Goal: Transaction & Acquisition: Purchase product/service

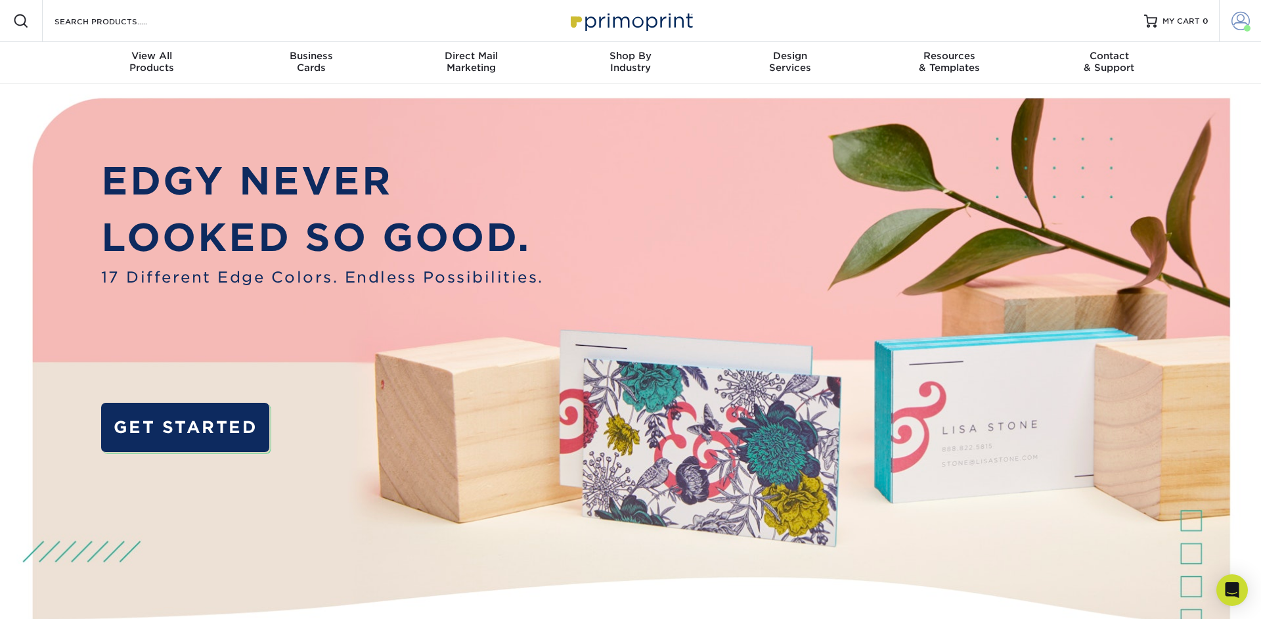
click at [1240, 24] on span at bounding box center [1240, 21] width 18 height 18
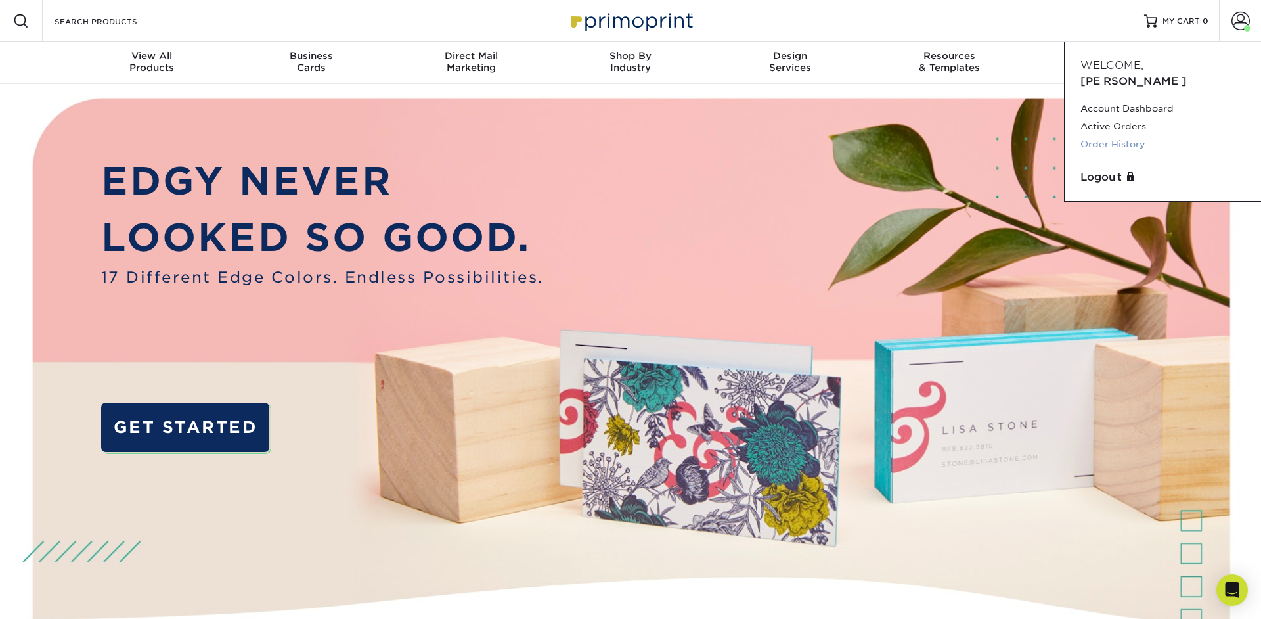
click at [1122, 135] on link "Order History" at bounding box center [1162, 144] width 165 height 18
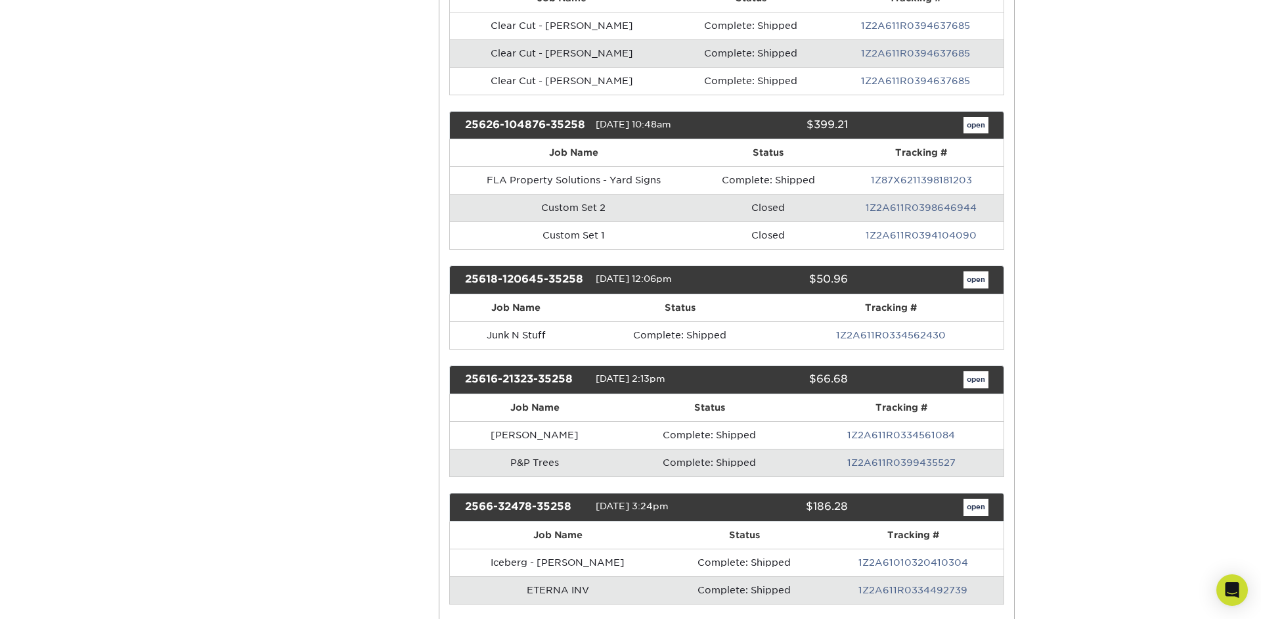
scroll to position [572, 0]
click at [977, 384] on link "open" at bounding box center [975, 378] width 25 height 17
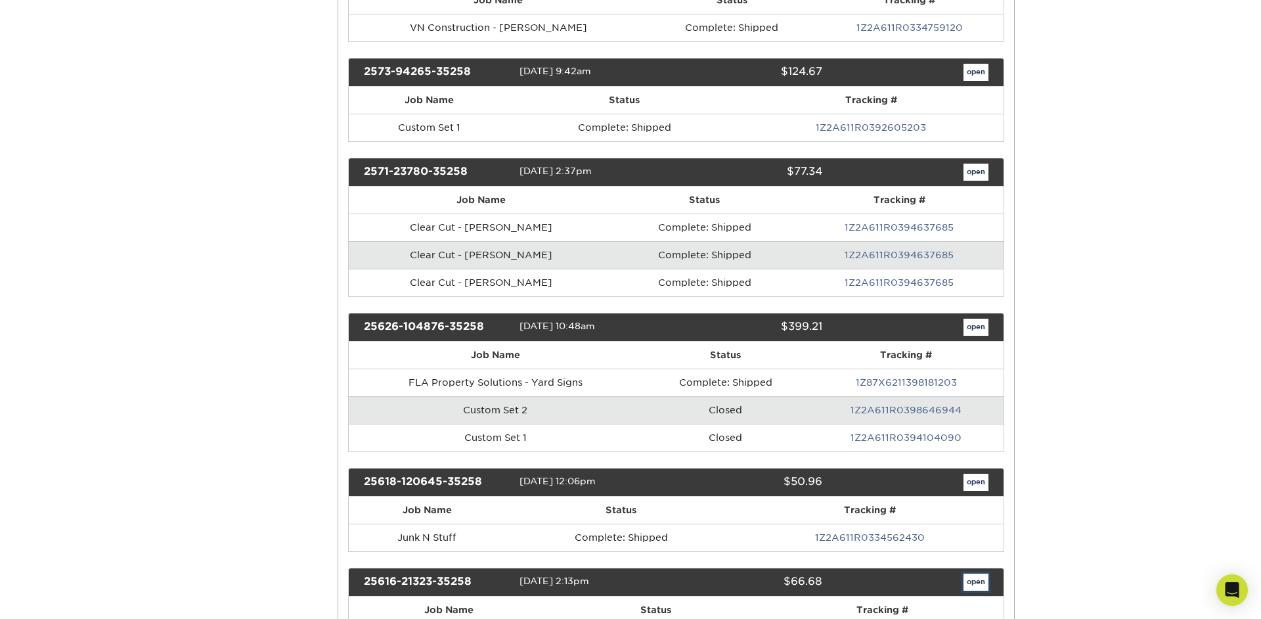
scroll to position [0, 0]
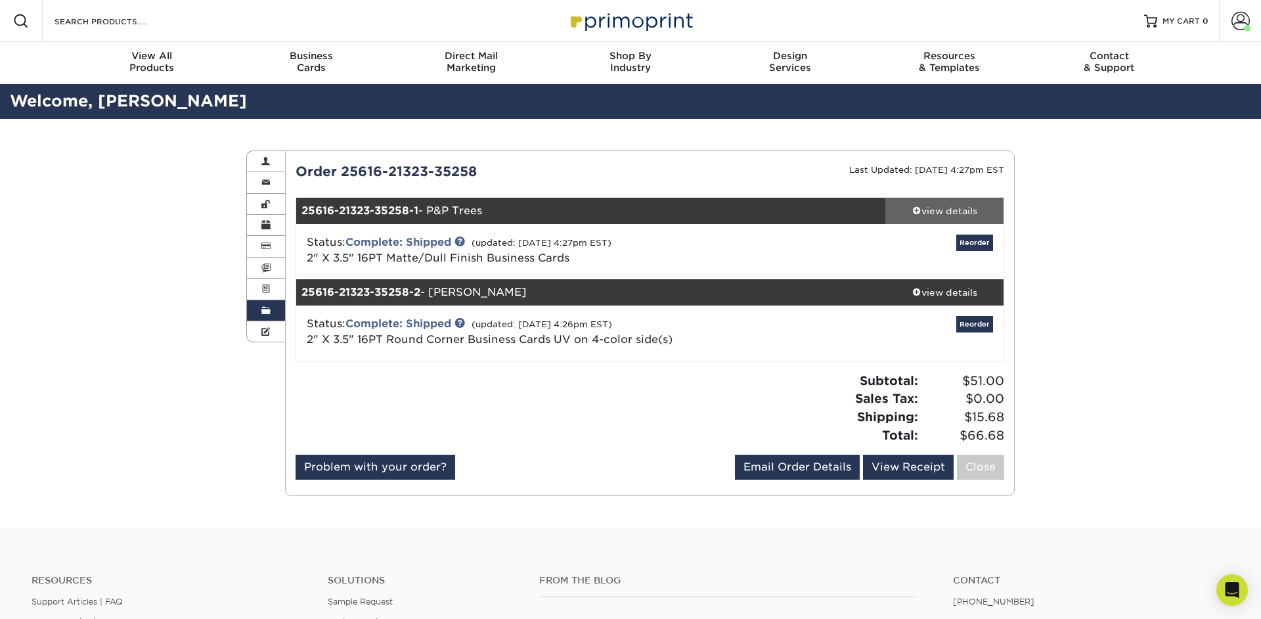
click at [921, 206] on div "view details" at bounding box center [944, 210] width 118 height 13
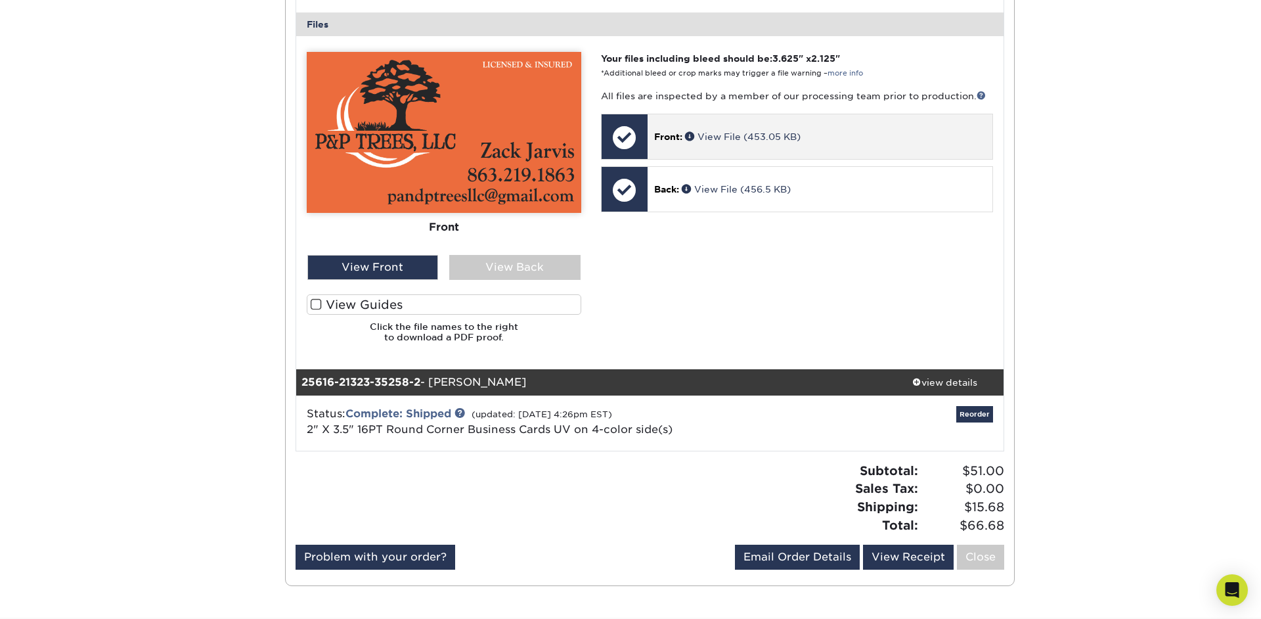
scroll to position [556, 0]
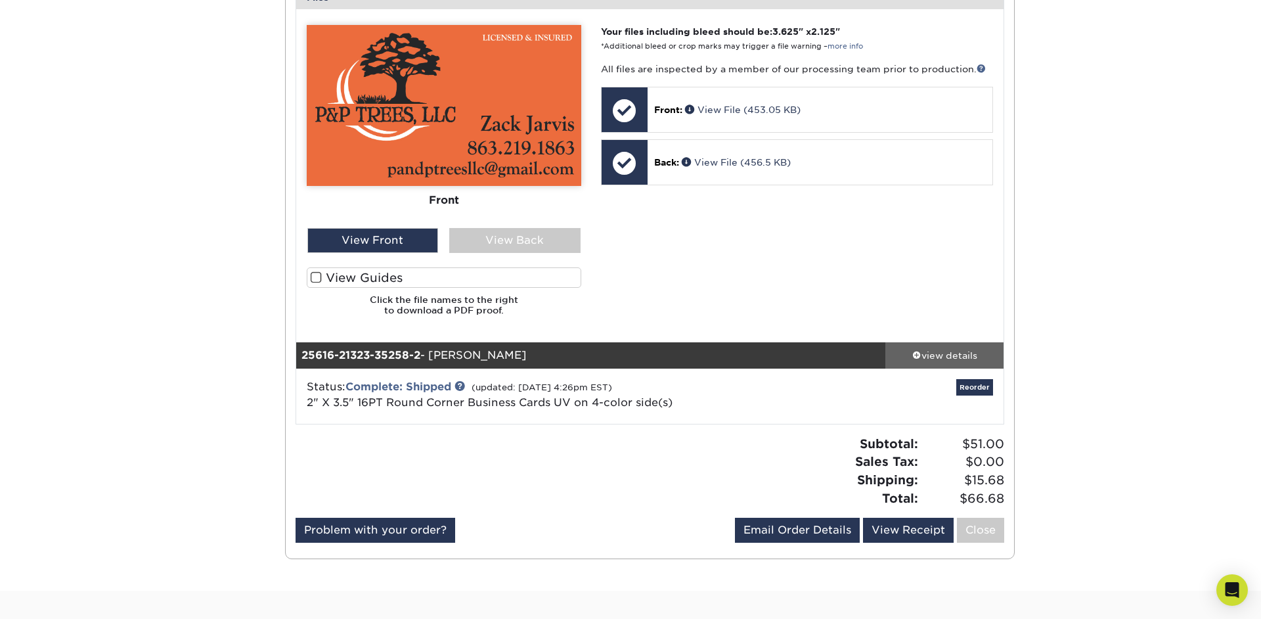
click at [934, 353] on div "view details" at bounding box center [944, 354] width 118 height 13
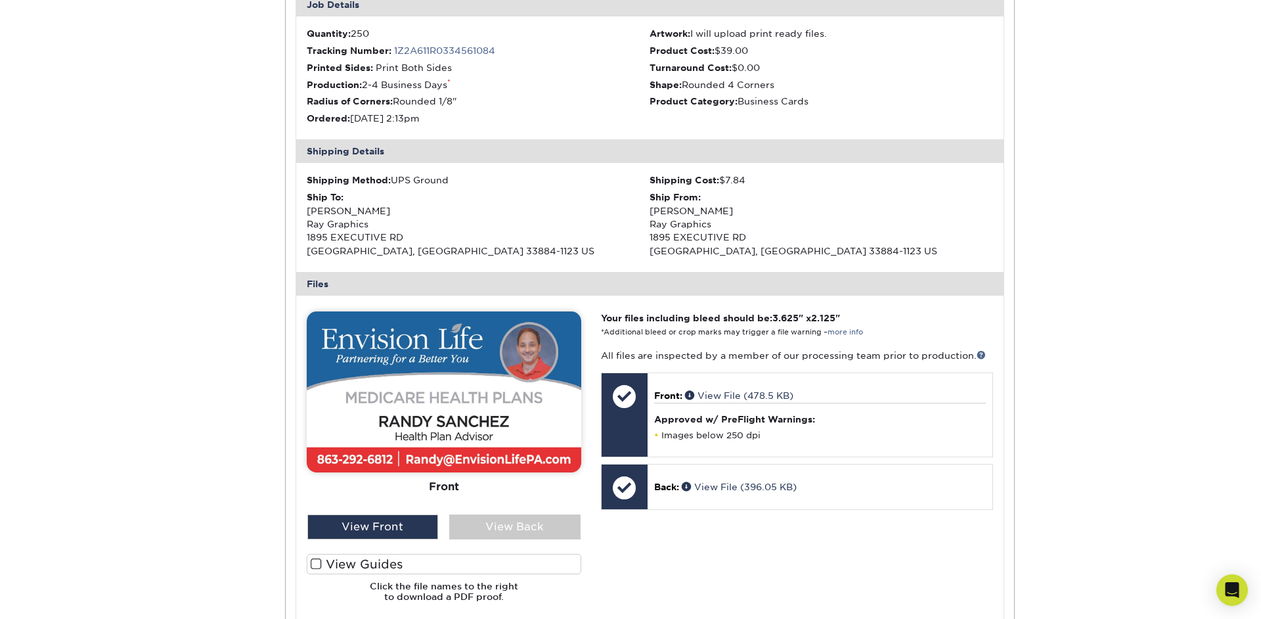
scroll to position [987, 0]
click at [555, 523] on div "View Back" at bounding box center [514, 526] width 131 height 25
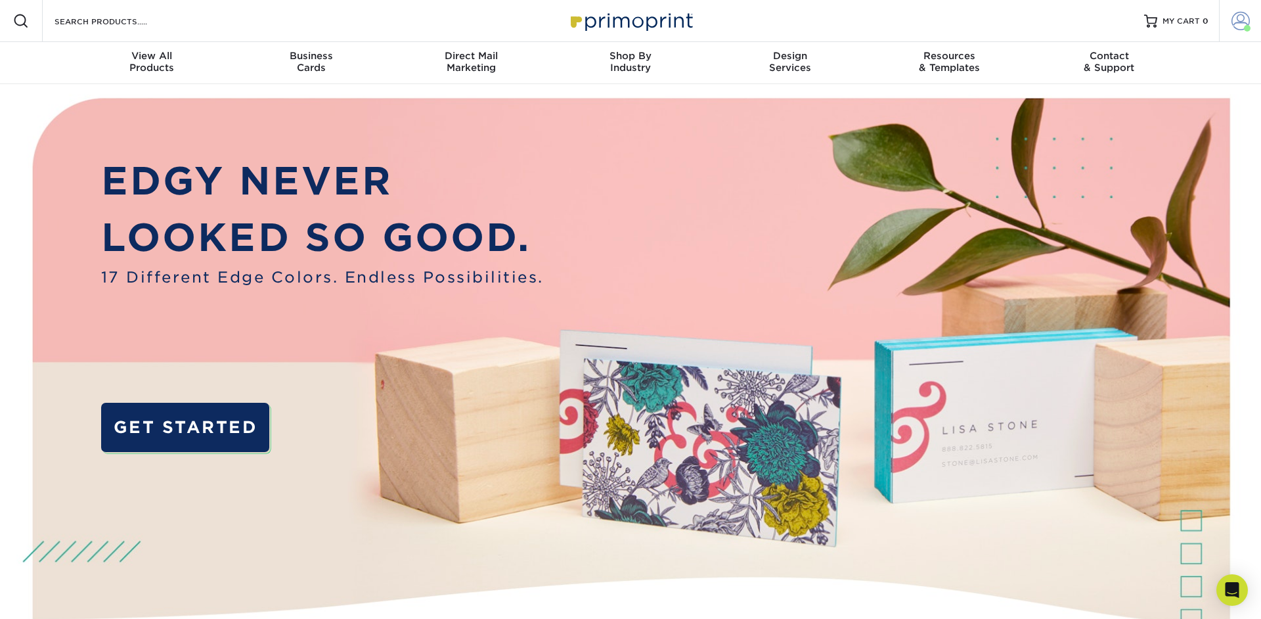
click at [1235, 27] on span at bounding box center [1240, 21] width 18 height 18
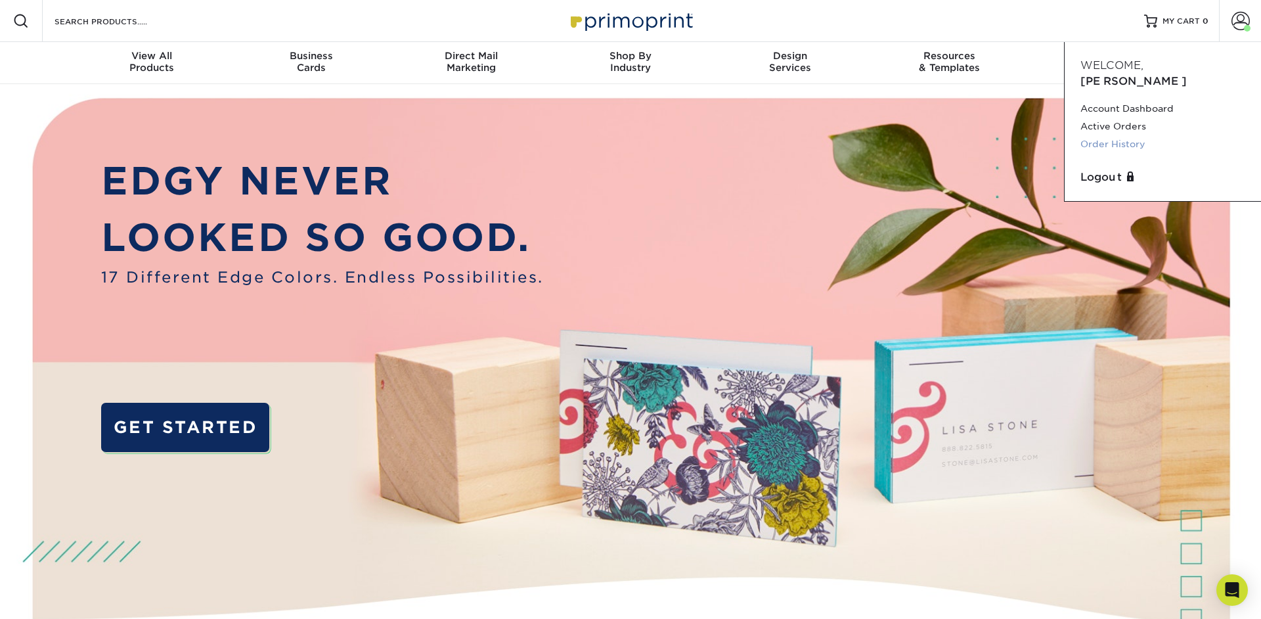
click at [1120, 135] on link "Order History" at bounding box center [1162, 144] width 165 height 18
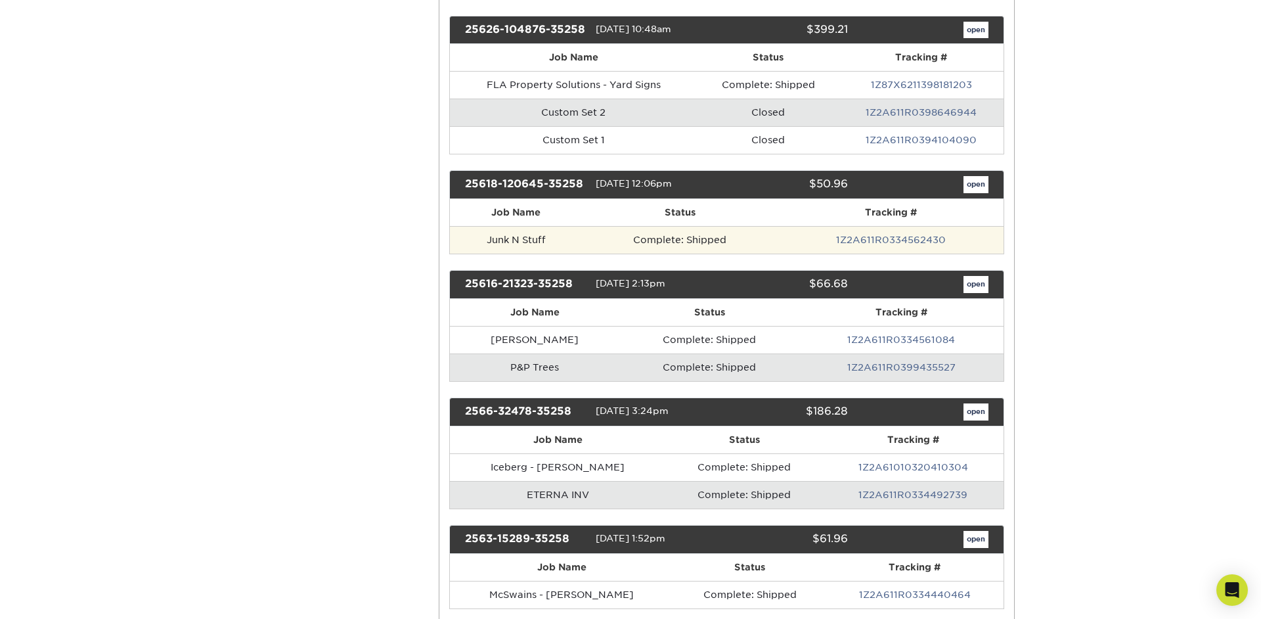
scroll to position [668, 0]
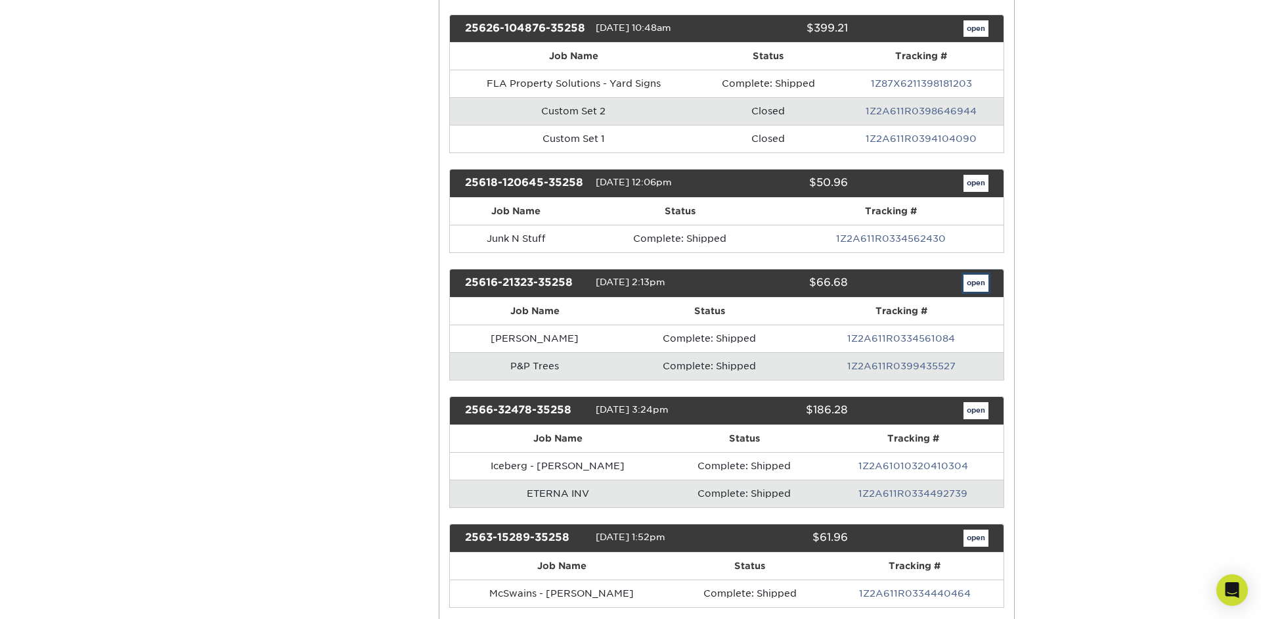
click at [980, 283] on link "open" at bounding box center [975, 282] width 25 height 17
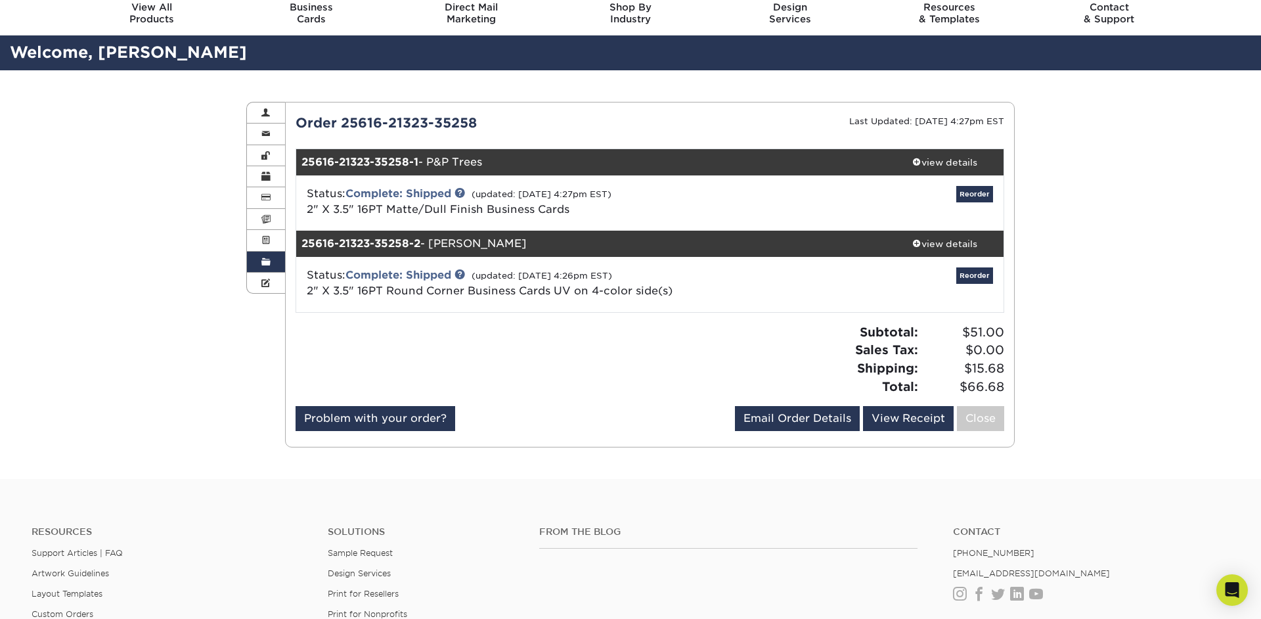
scroll to position [54, 0]
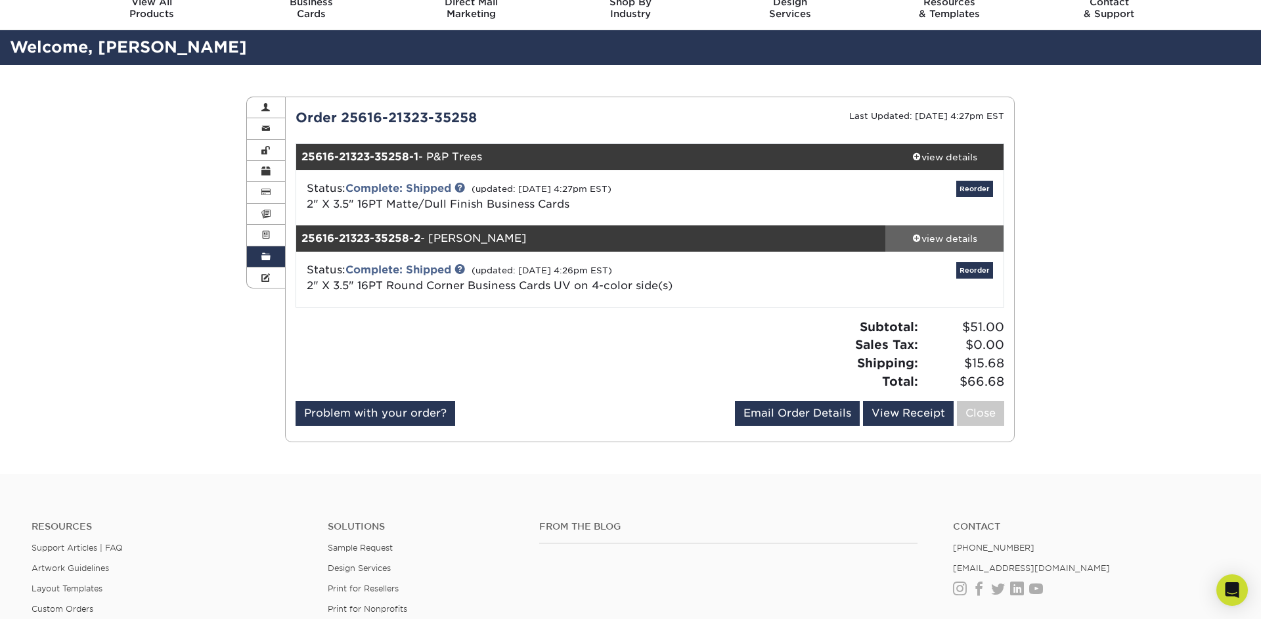
click at [948, 240] on div "view details" at bounding box center [944, 238] width 118 height 13
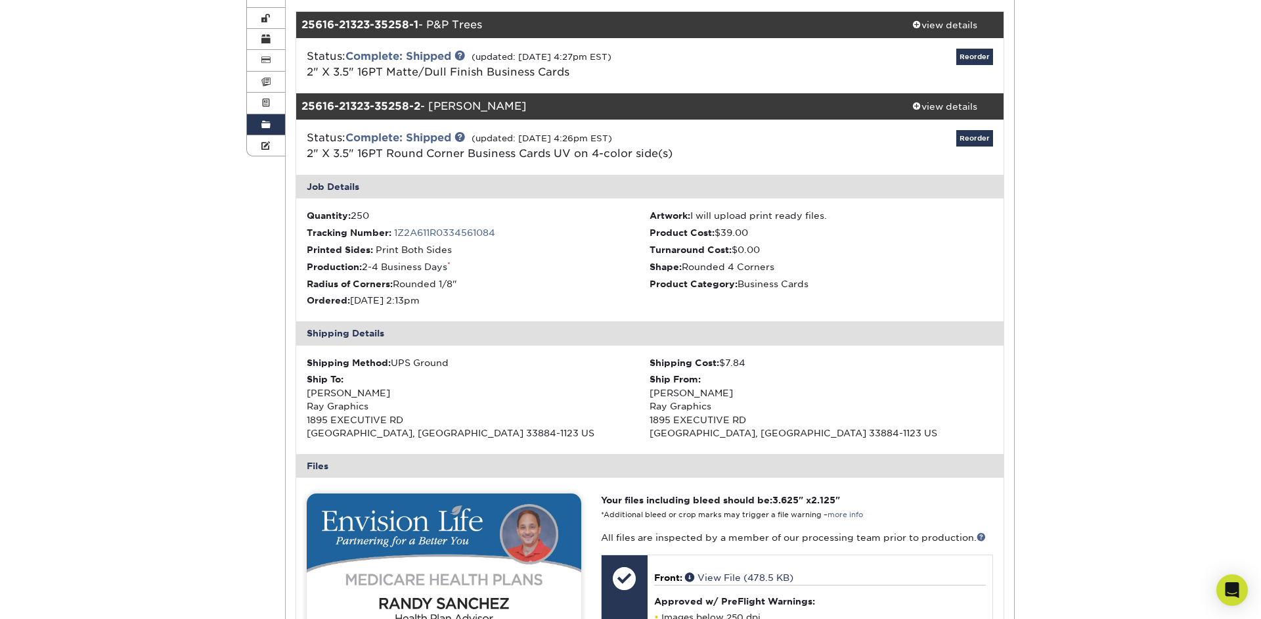
scroll to position [185, 0]
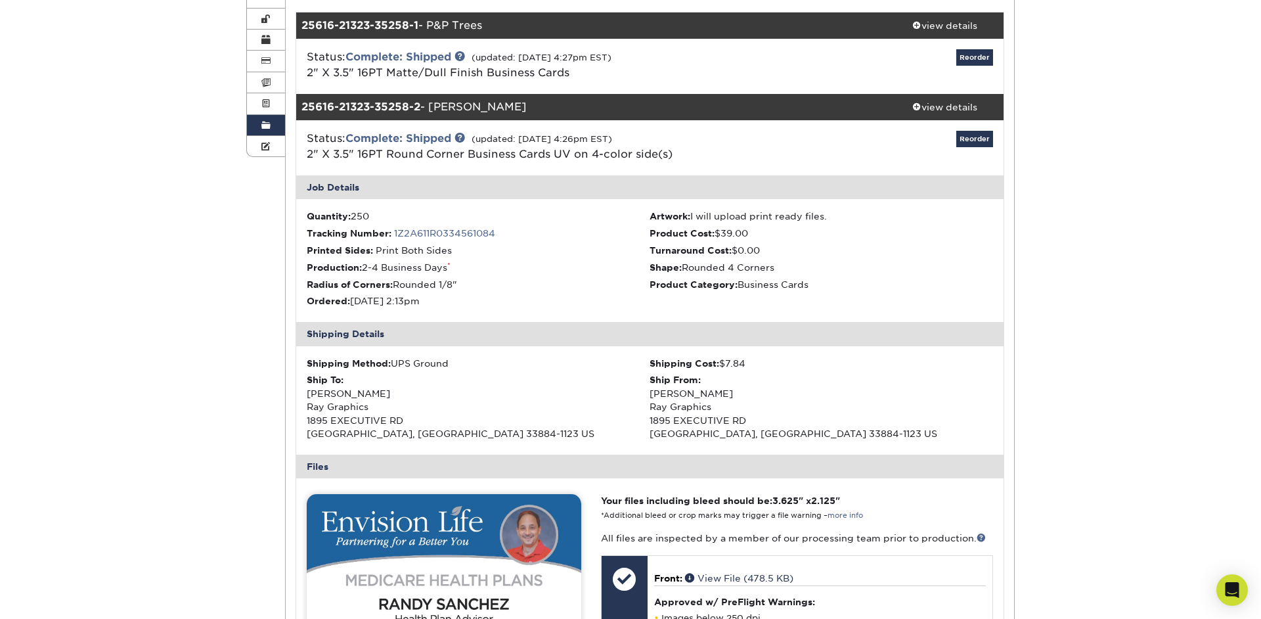
click at [172, 92] on div "Order History Account Overview Contact Information Change Password Address Book…" at bounding box center [630, 456] width 1261 height 1044
click at [198, 95] on div "Order History Account Overview Contact Information Change Password Address Book…" at bounding box center [630, 456] width 1261 height 1044
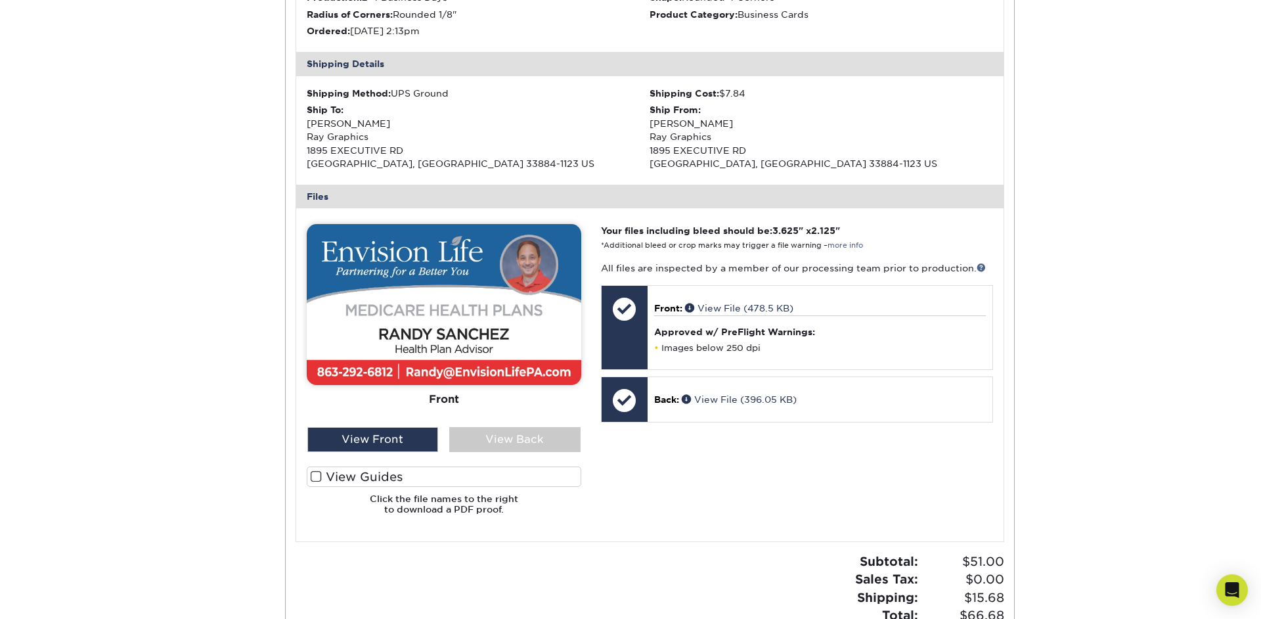
scroll to position [458, 0]
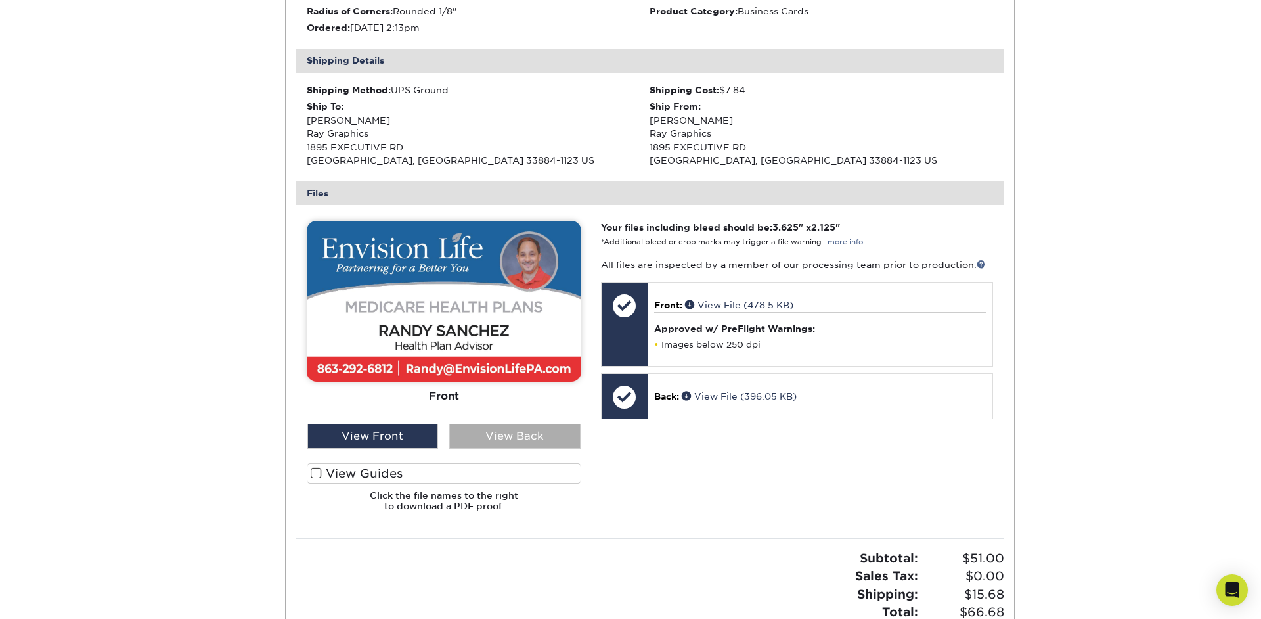
click at [512, 433] on div "View Back" at bounding box center [514, 436] width 131 height 25
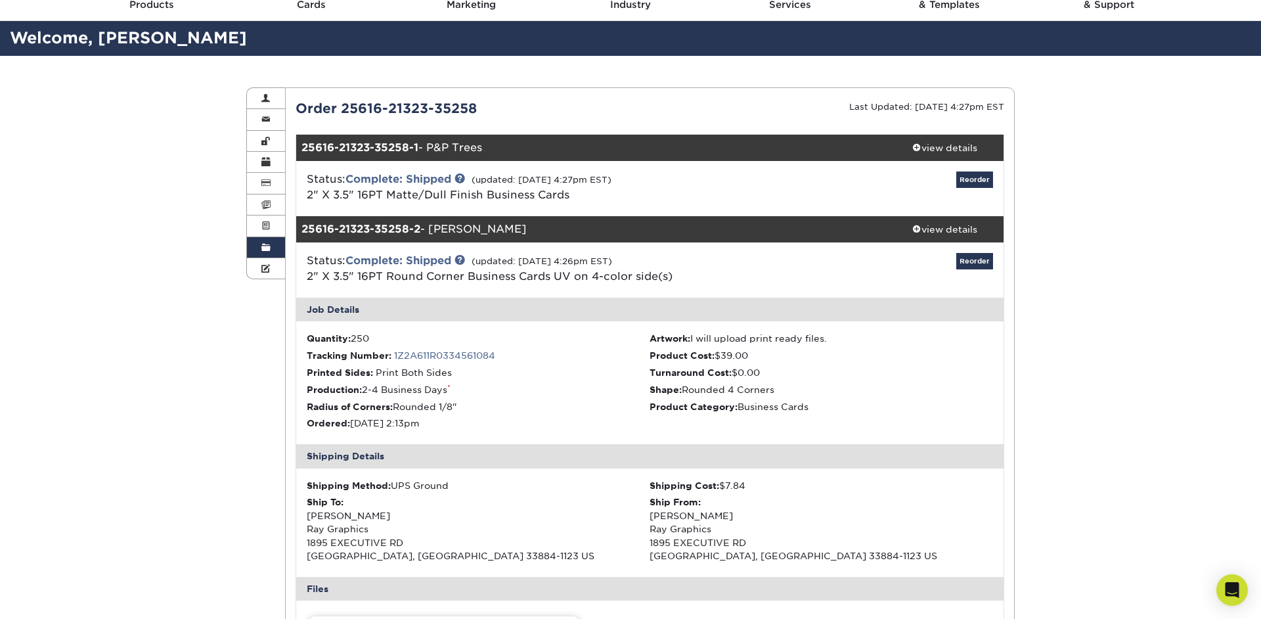
scroll to position [0, 0]
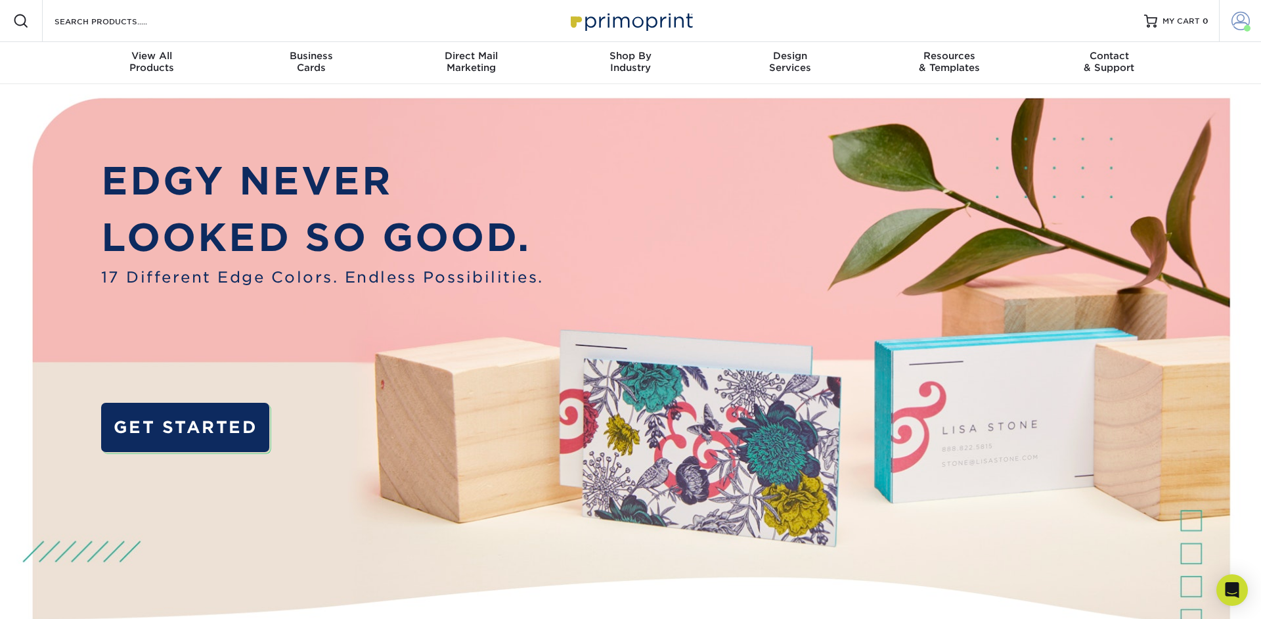
click at [1233, 21] on span at bounding box center [1240, 21] width 18 height 18
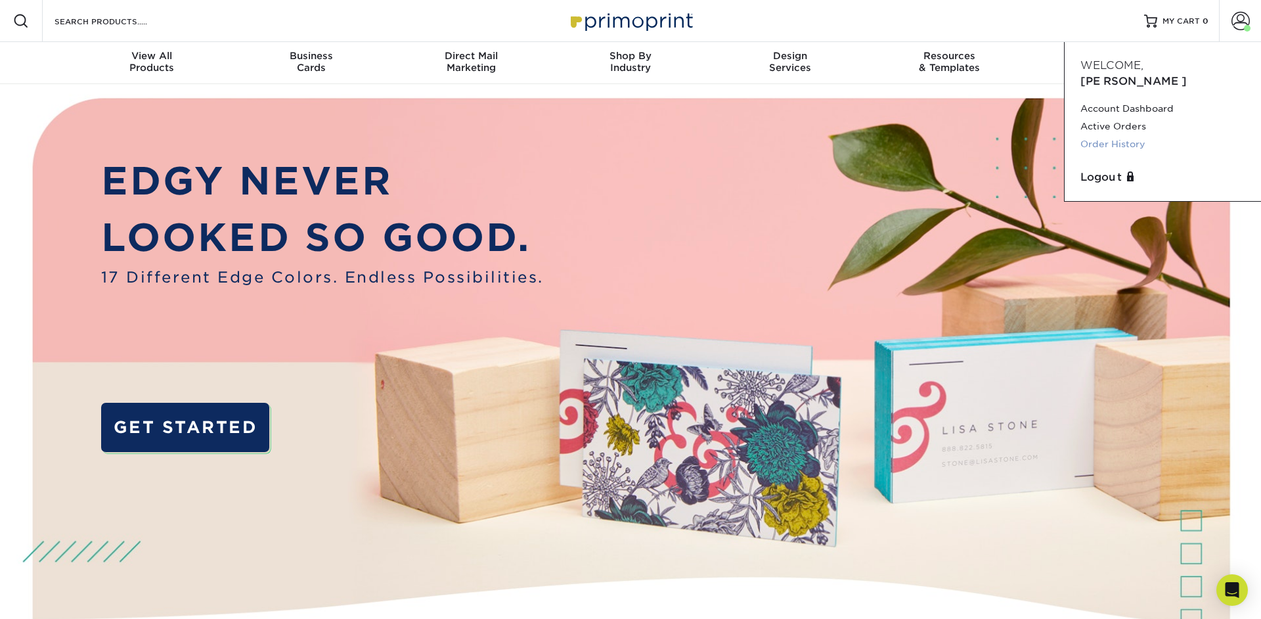
click at [1130, 135] on link "Order History" at bounding box center [1162, 144] width 165 height 18
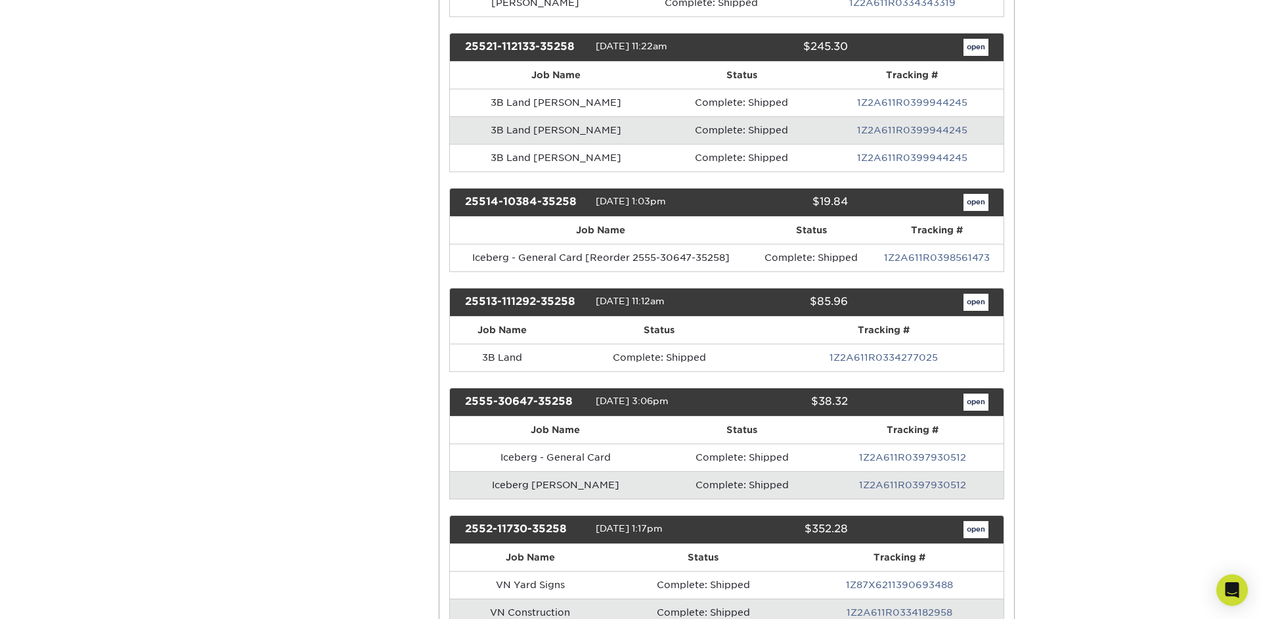
scroll to position [1487, 0]
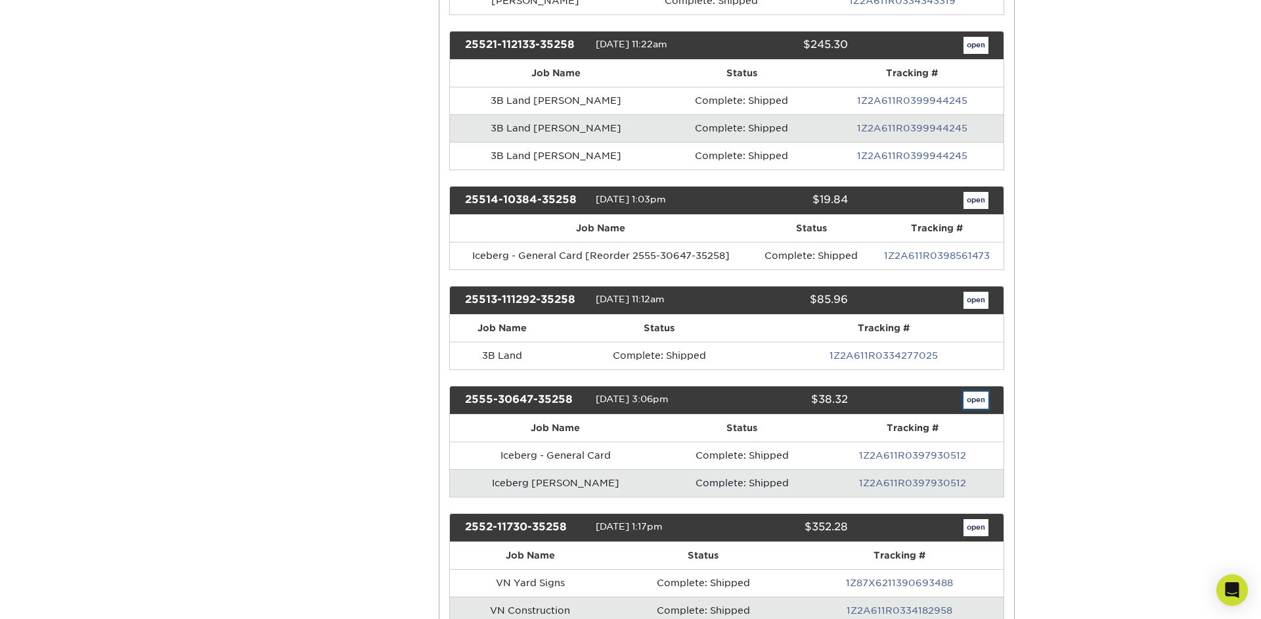
click at [971, 399] on link "open" at bounding box center [975, 399] width 25 height 17
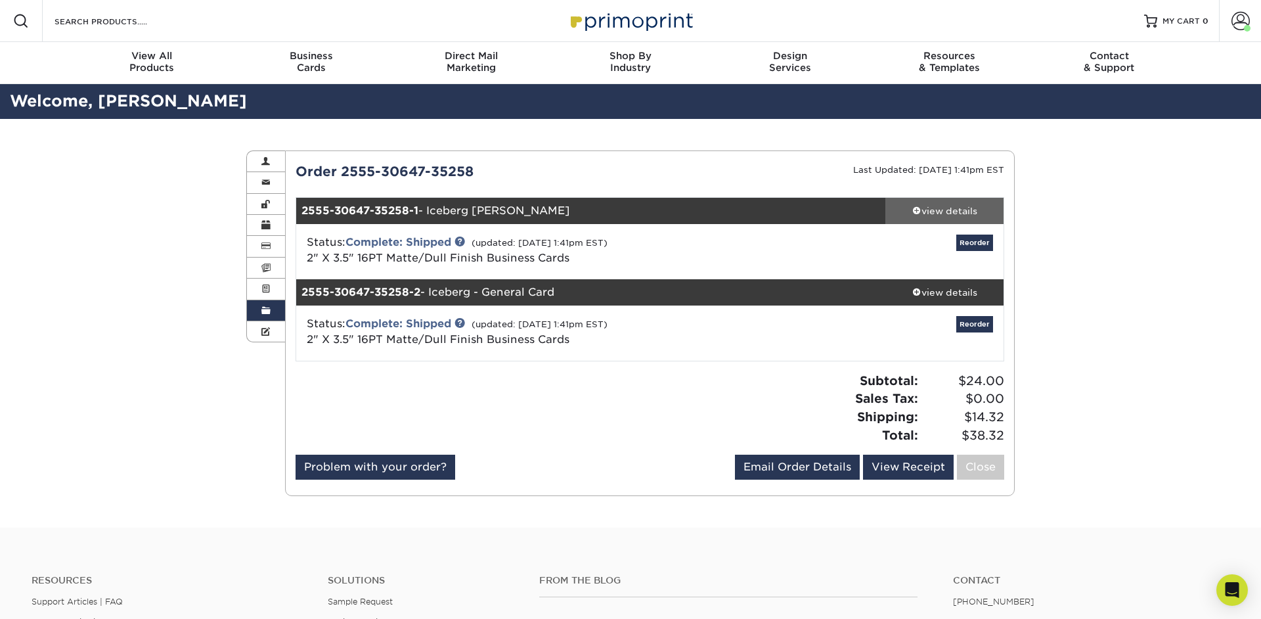
click at [936, 215] on div "view details" at bounding box center [944, 210] width 118 height 13
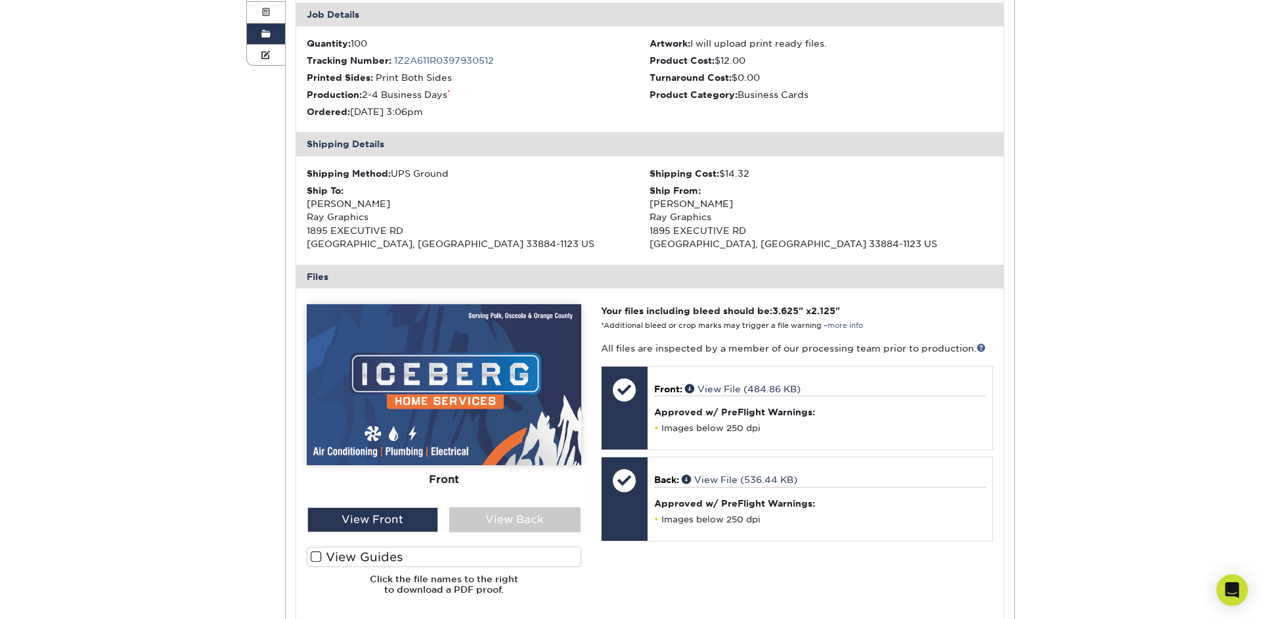
scroll to position [300, 0]
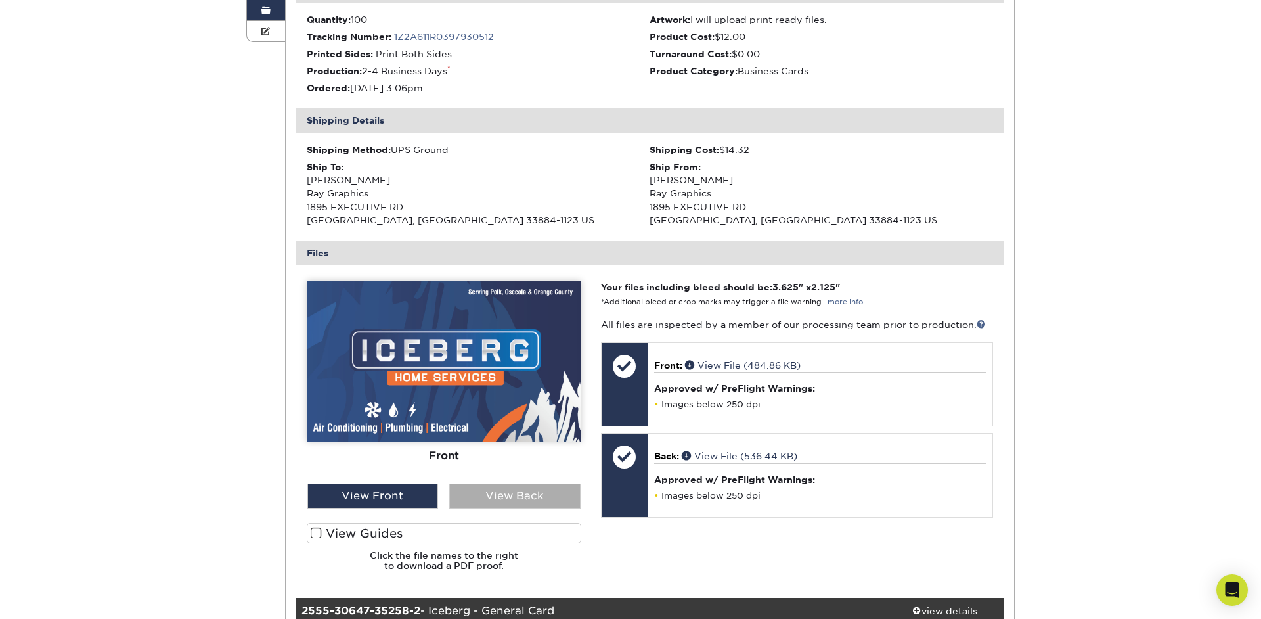
click at [537, 491] on div "View Back" at bounding box center [514, 495] width 131 height 25
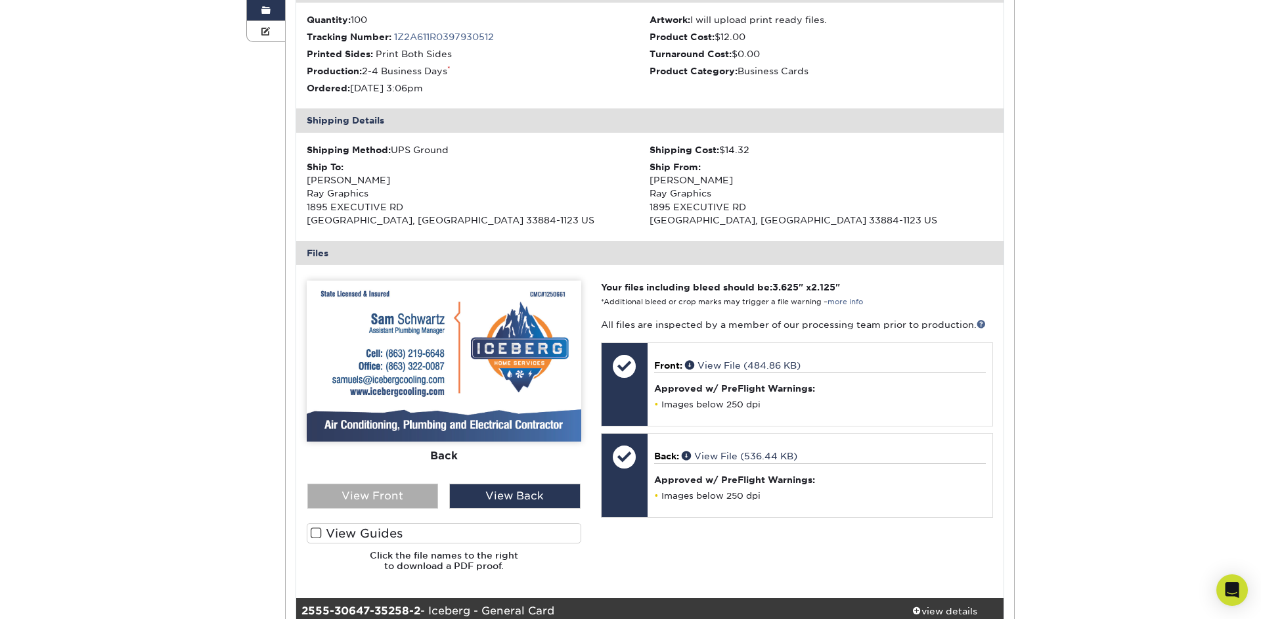
click at [391, 495] on div "View Front" at bounding box center [372, 495] width 131 height 25
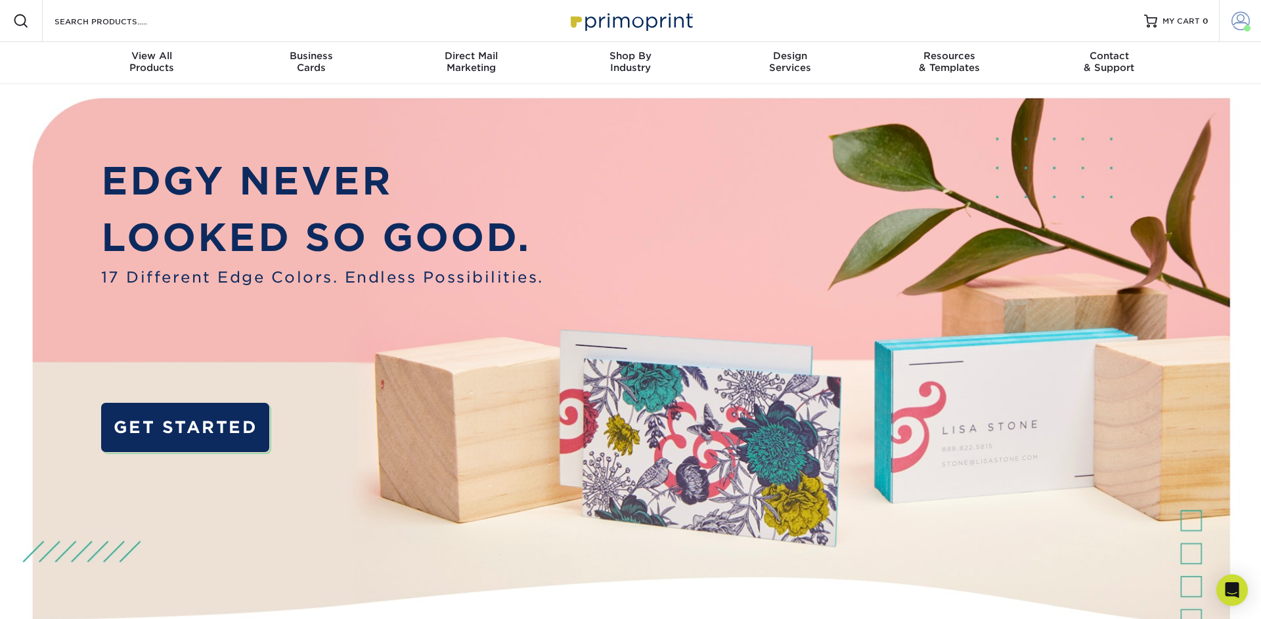
click at [1240, 19] on span at bounding box center [1240, 21] width 18 height 18
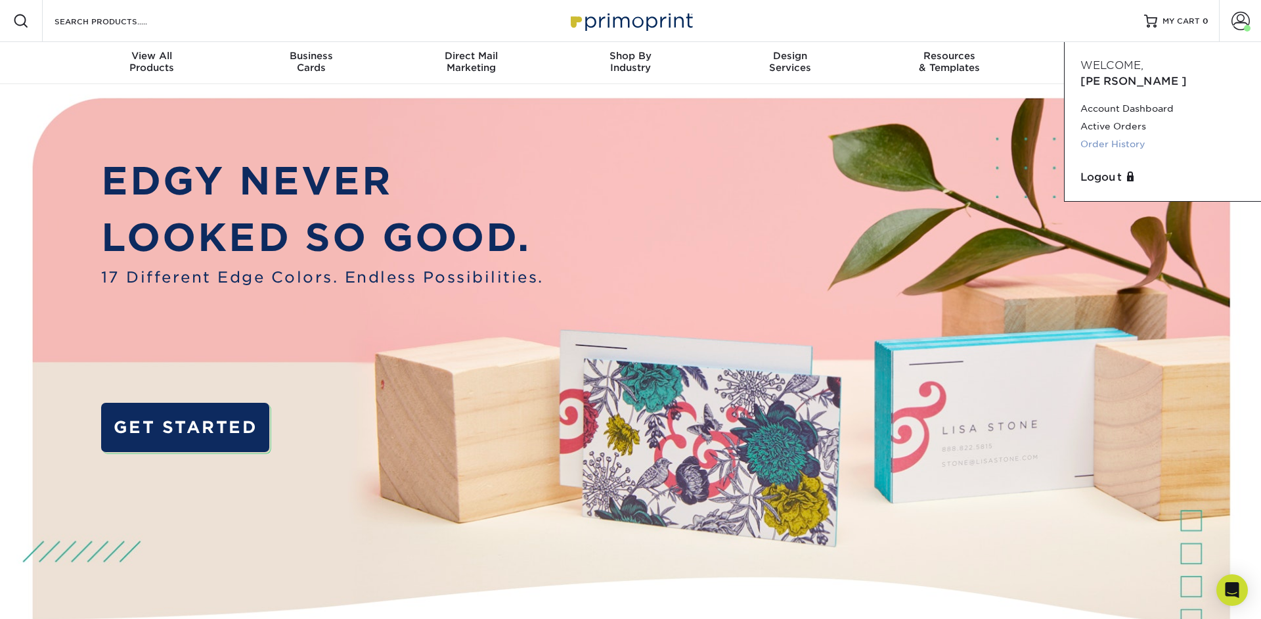
click at [1133, 135] on link "Order History" at bounding box center [1162, 144] width 165 height 18
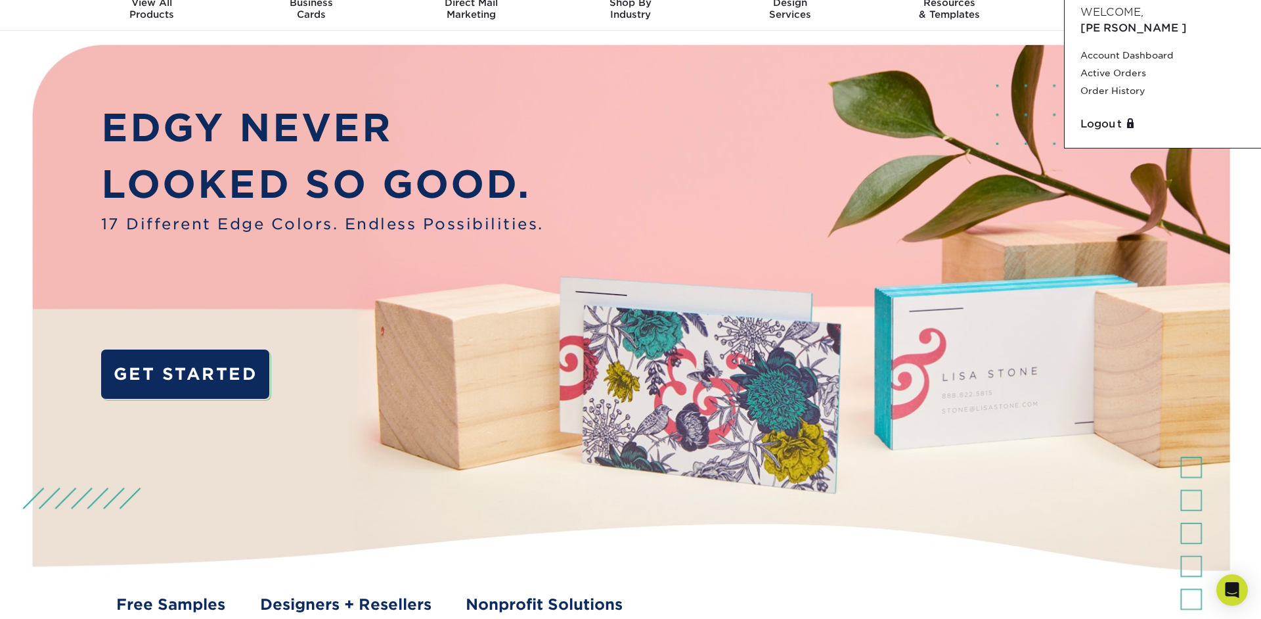
scroll to position [55, 0]
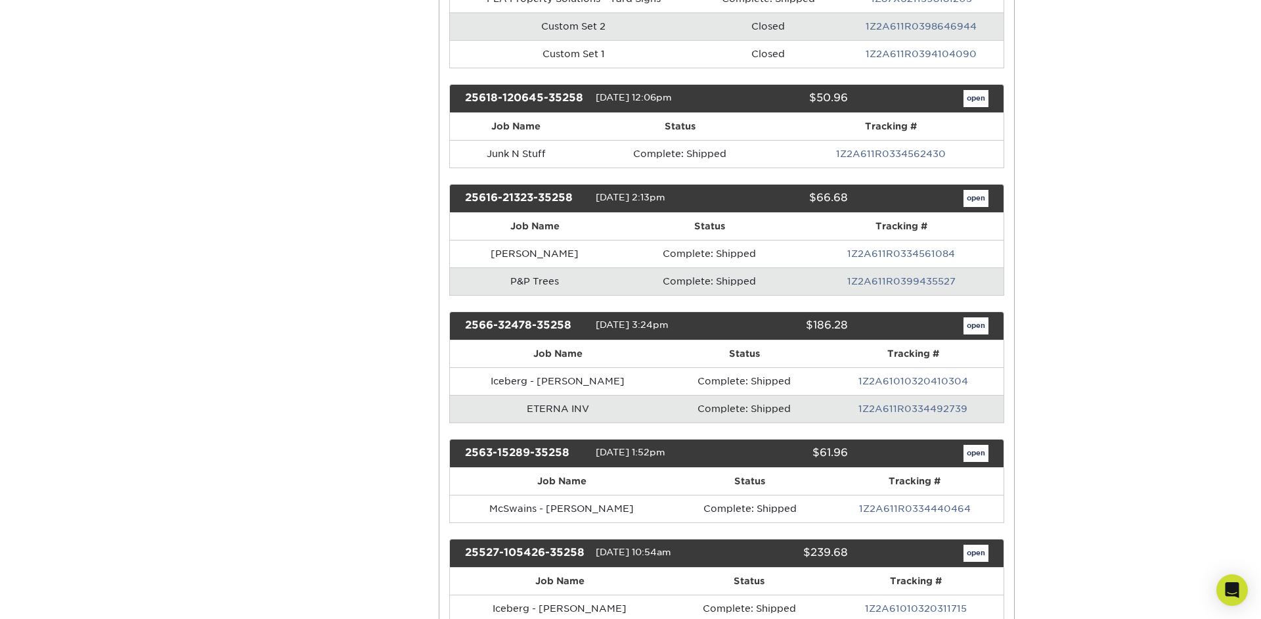
scroll to position [767, 0]
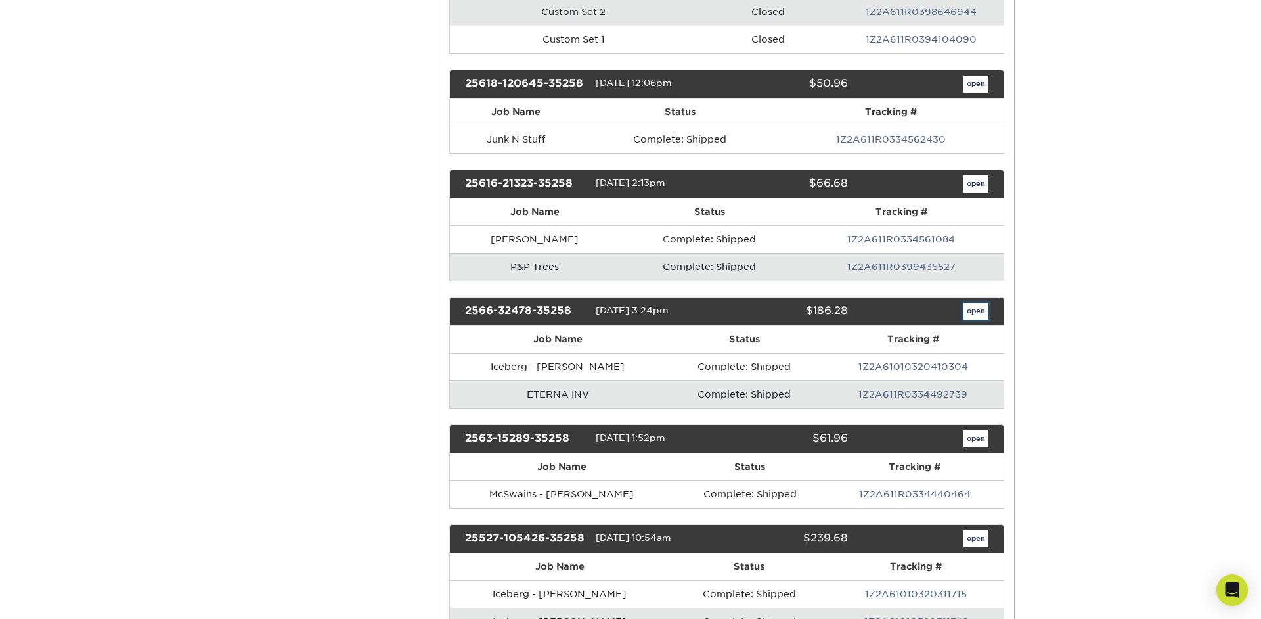
click at [985, 316] on link "open" at bounding box center [975, 311] width 25 height 17
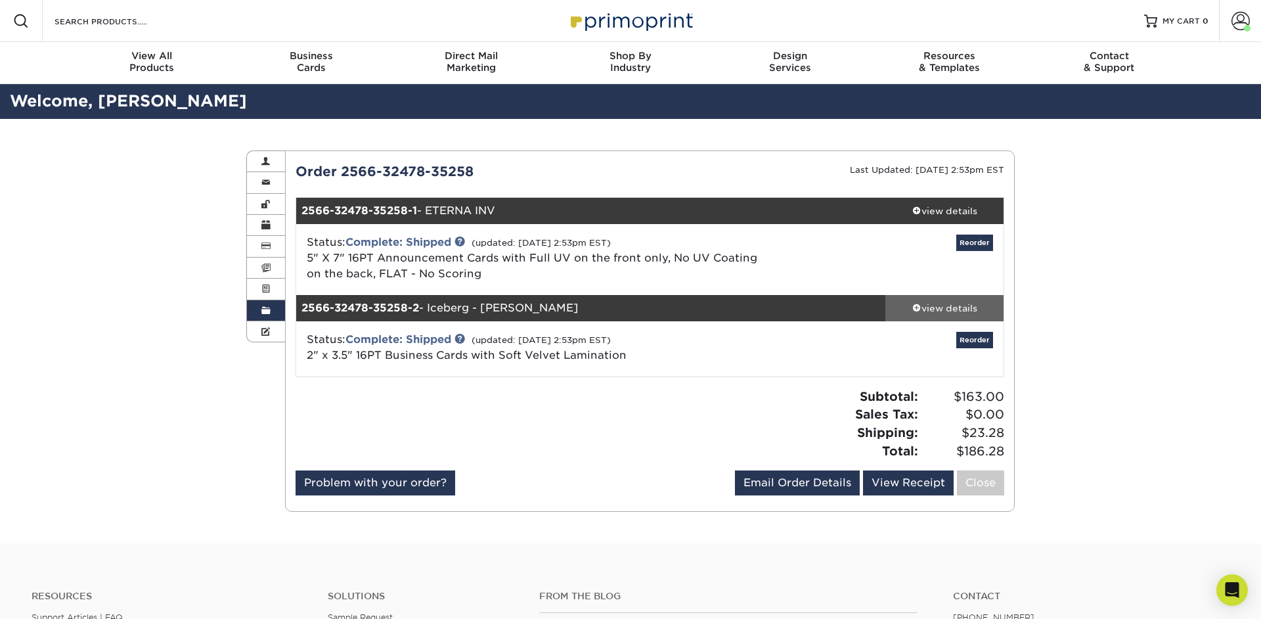
click at [954, 307] on div "view details" at bounding box center [944, 307] width 118 height 13
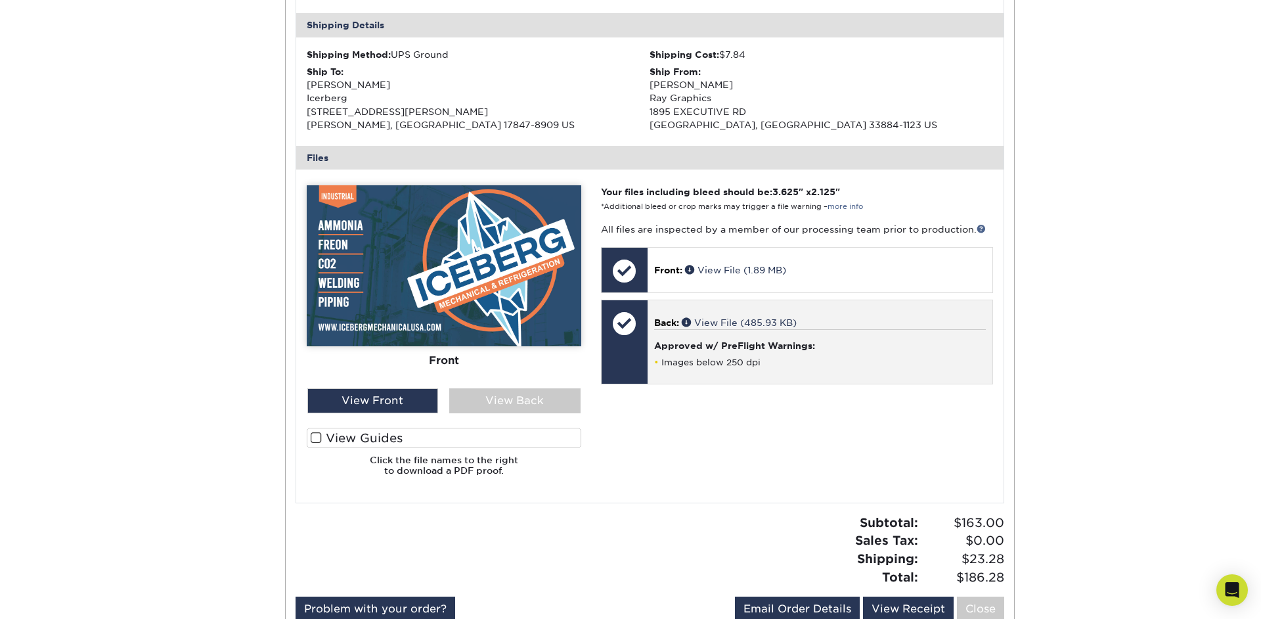
scroll to position [494, 0]
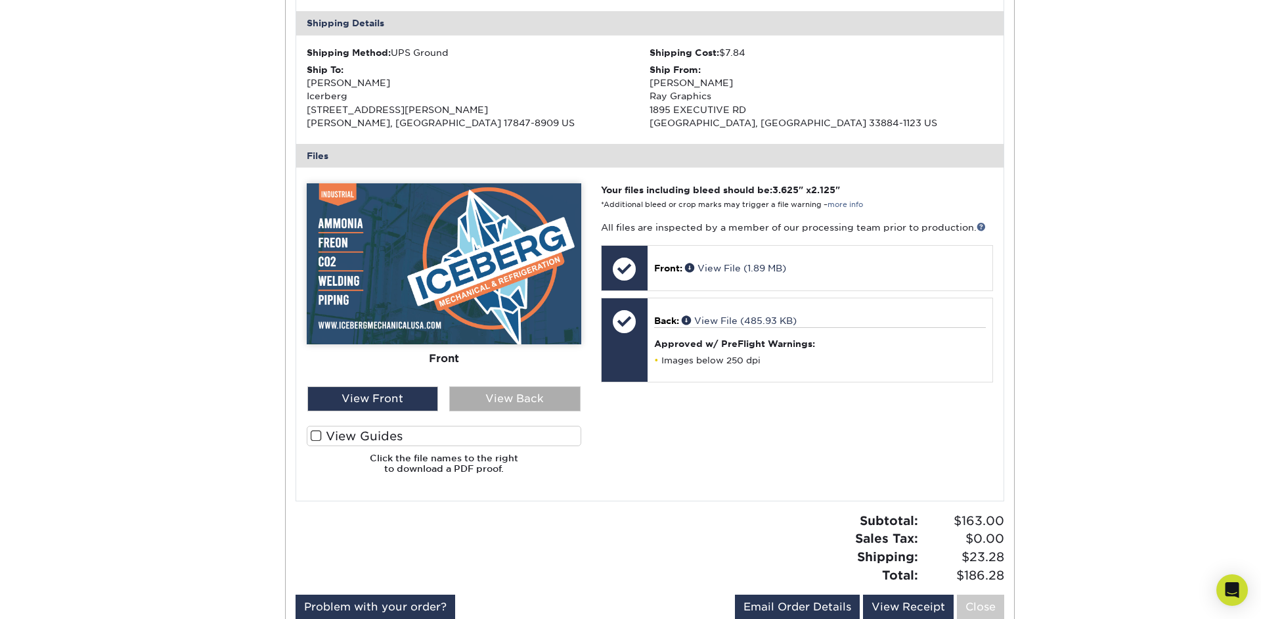
click at [561, 398] on div "View Back" at bounding box center [514, 398] width 131 height 25
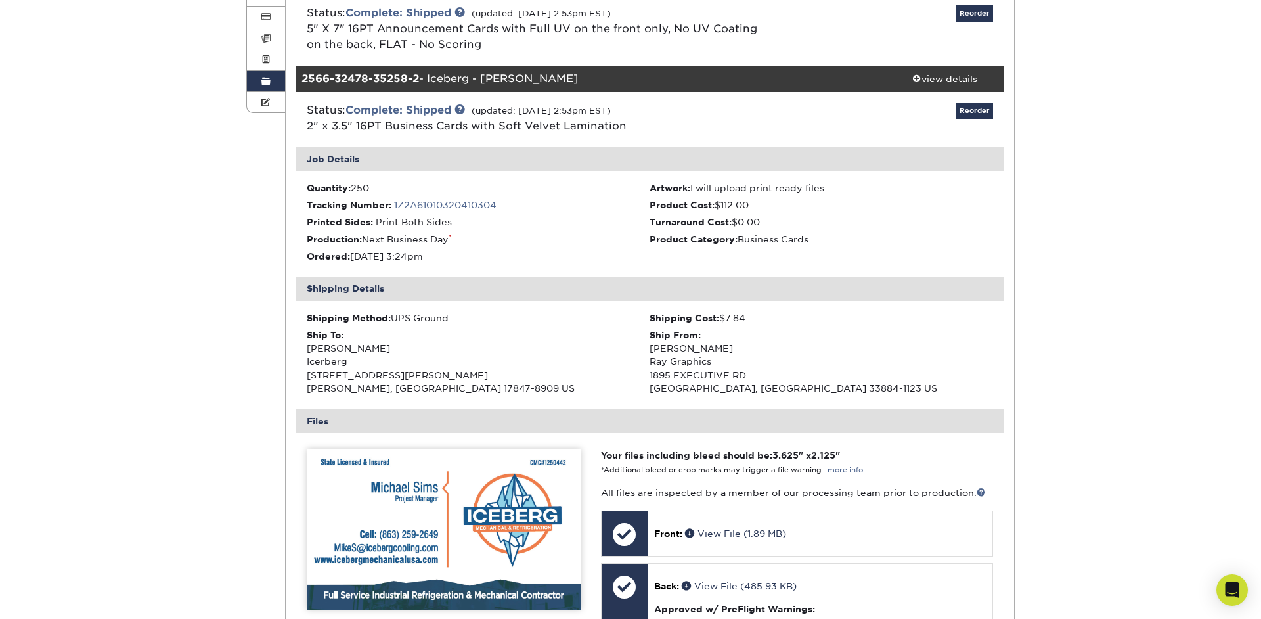
scroll to position [232, 0]
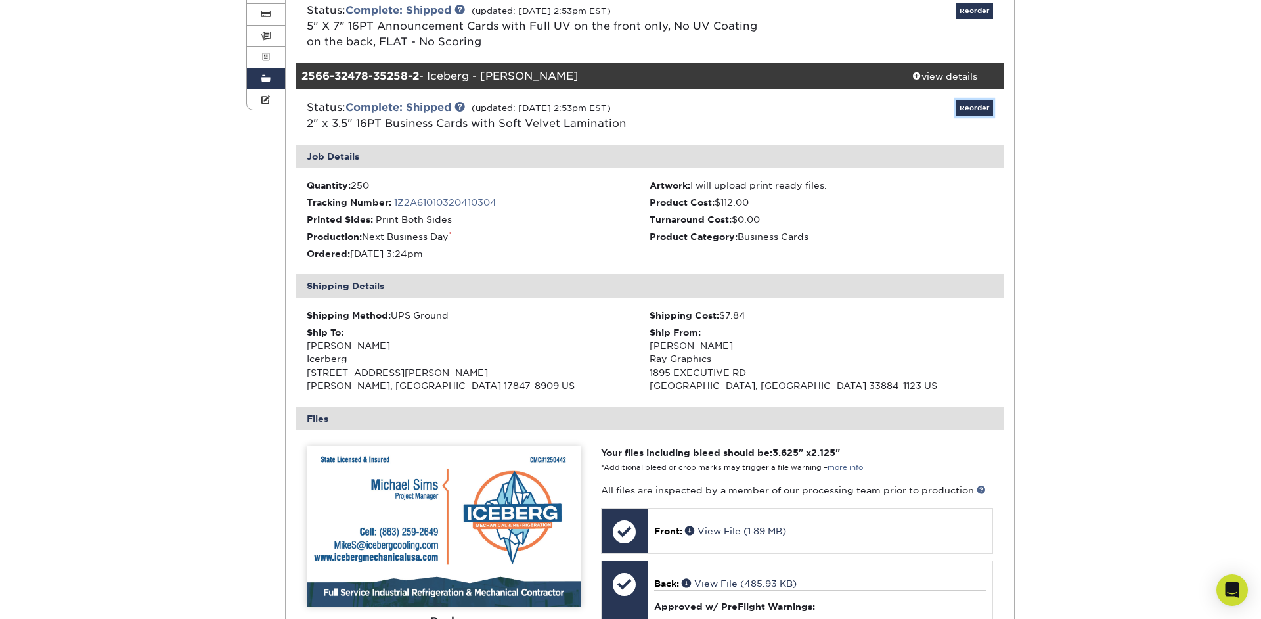
click at [971, 110] on link "Reorder" at bounding box center [974, 108] width 37 height 16
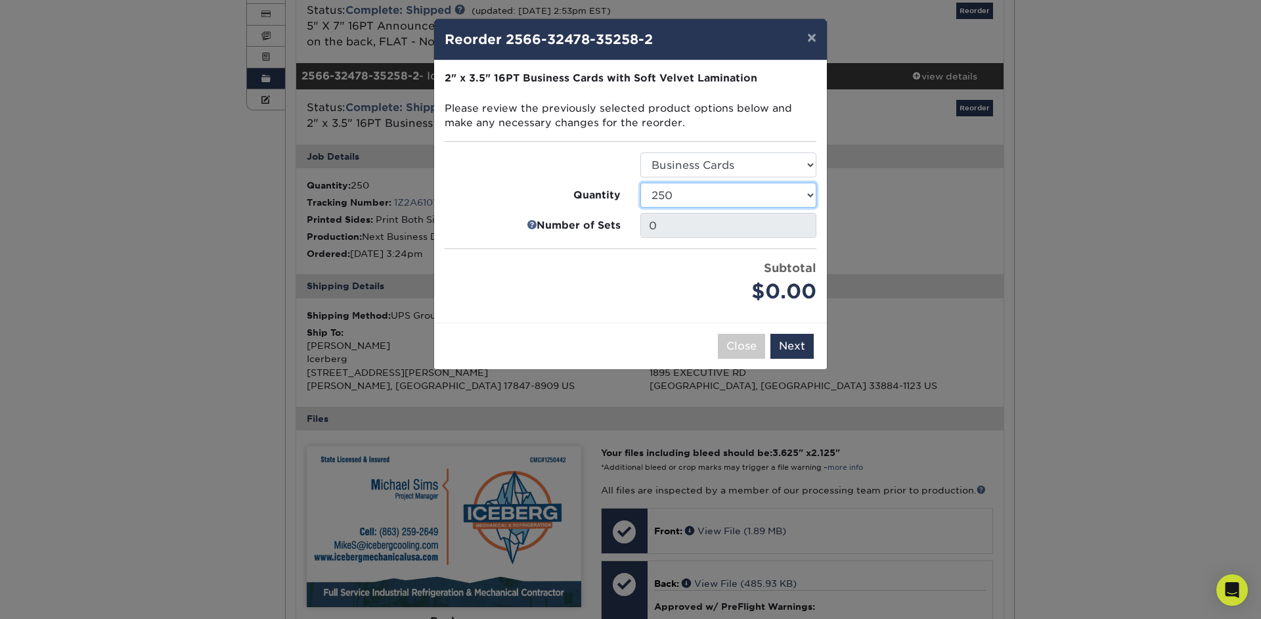
click option "250" at bounding box center [0, 0] width 0 height 0
click at [791, 349] on button "Next" at bounding box center [791, 346] width 43 height 25
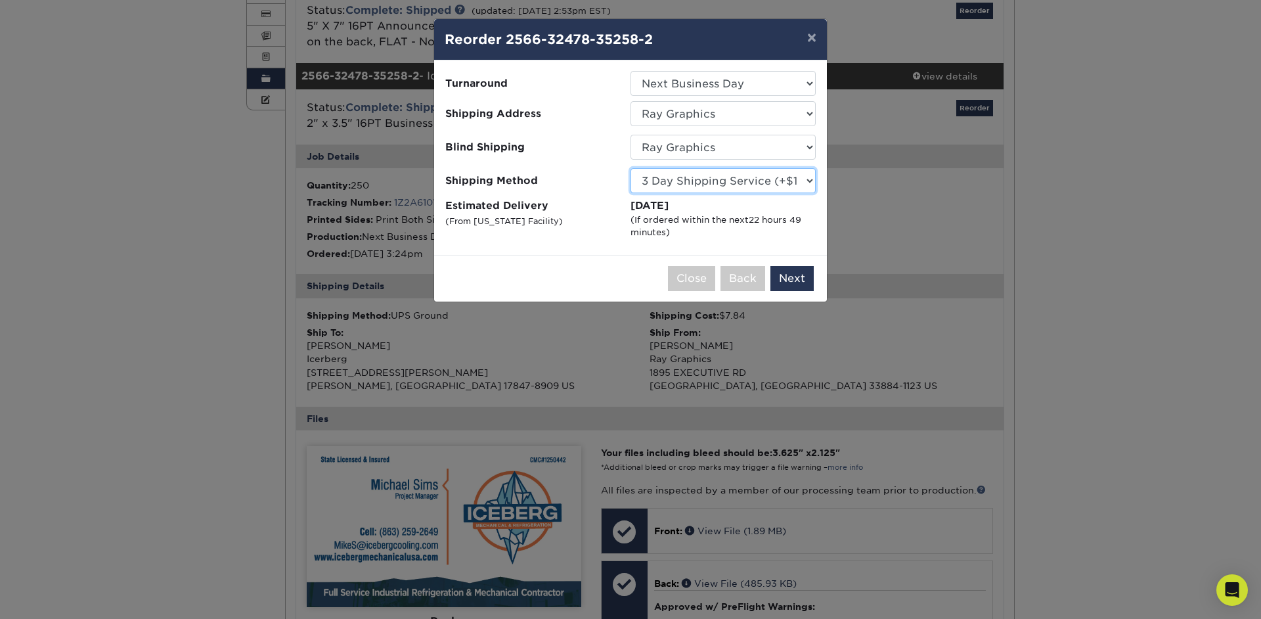
click option "3 Day Shipping Service (+$15.38)" at bounding box center [0, 0] width 0 height 0
click at [728, 223] on div "(If ordered within the next 22 hours 49 minutes )" at bounding box center [722, 226] width 185 height 26
click option "2 Day Air Shipping (+$15.85)" at bounding box center [0, 0] width 0 height 0
select select "-1"
click option "Please Select" at bounding box center [0, 0] width 0 height 0
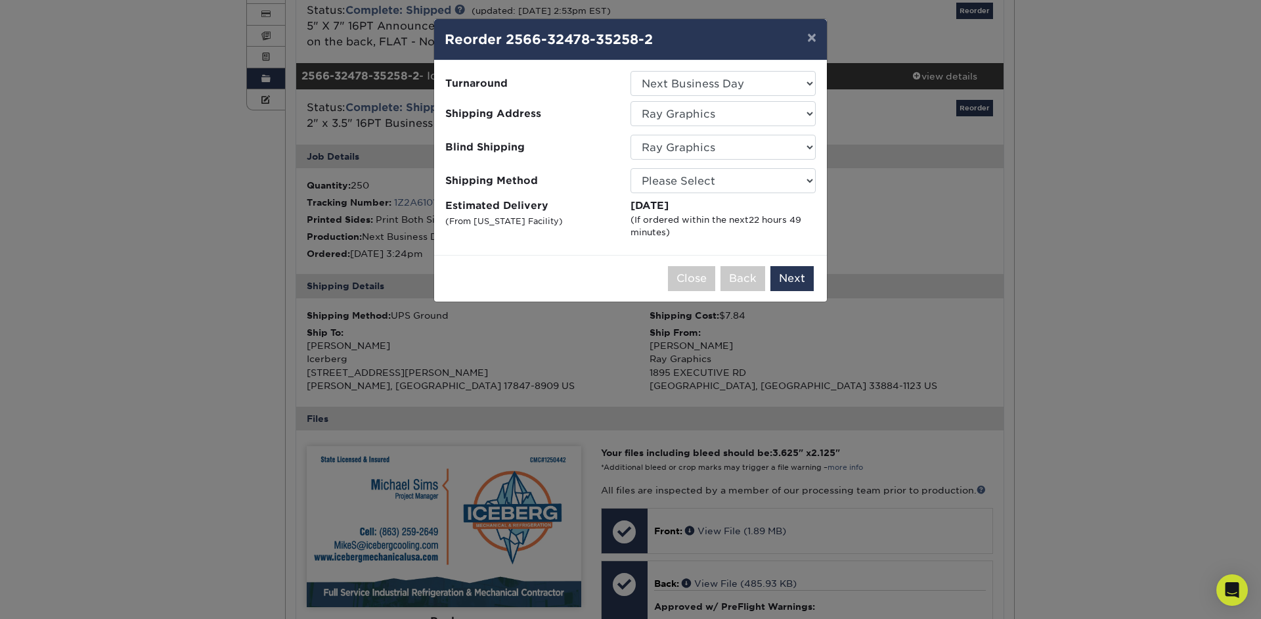
click at [896, 271] on div "× Reorder 2566-32478-35258-2 Please select all options to continue. Only quanti…" at bounding box center [630, 309] width 1261 height 619
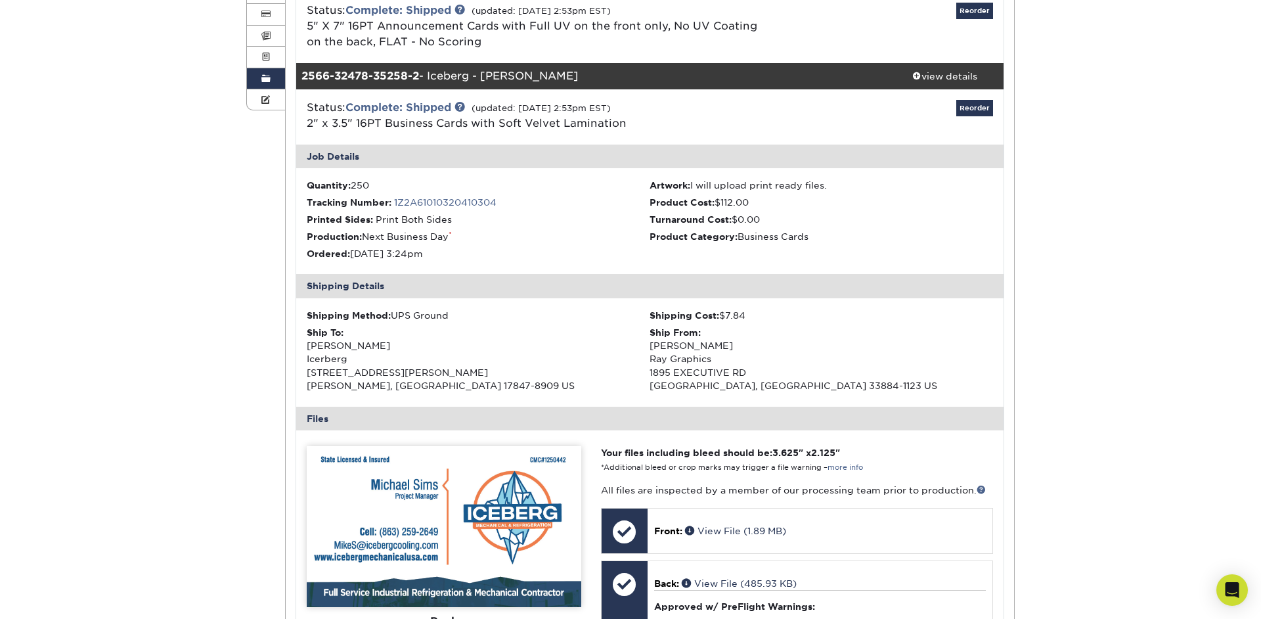
click at [860, 202] on li "Product Cost: $112.00" at bounding box center [820, 202] width 343 height 13
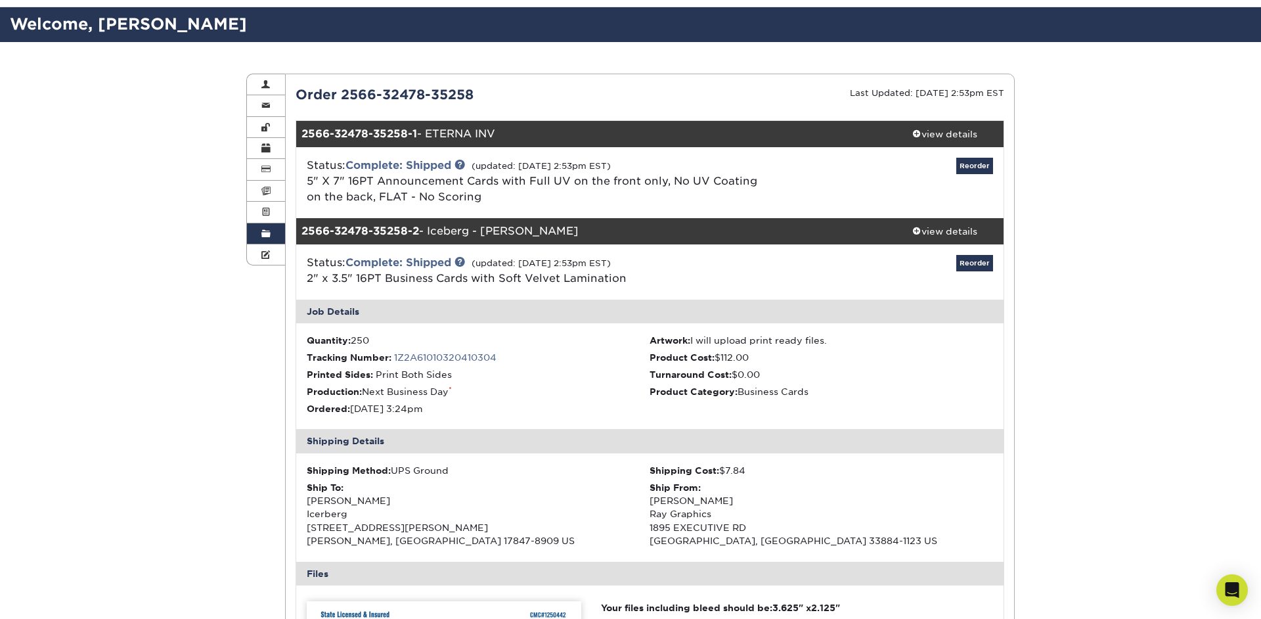
scroll to position [0, 0]
